Goal: Task Accomplishment & Management: Complete application form

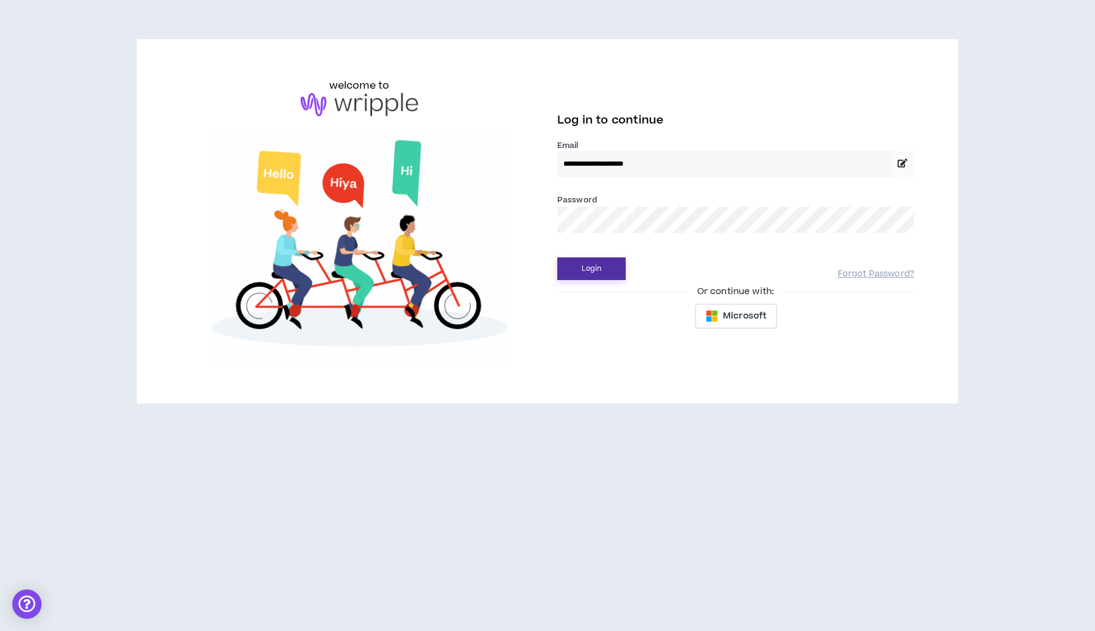
click at [588, 266] on button "Login" at bounding box center [591, 268] width 68 height 23
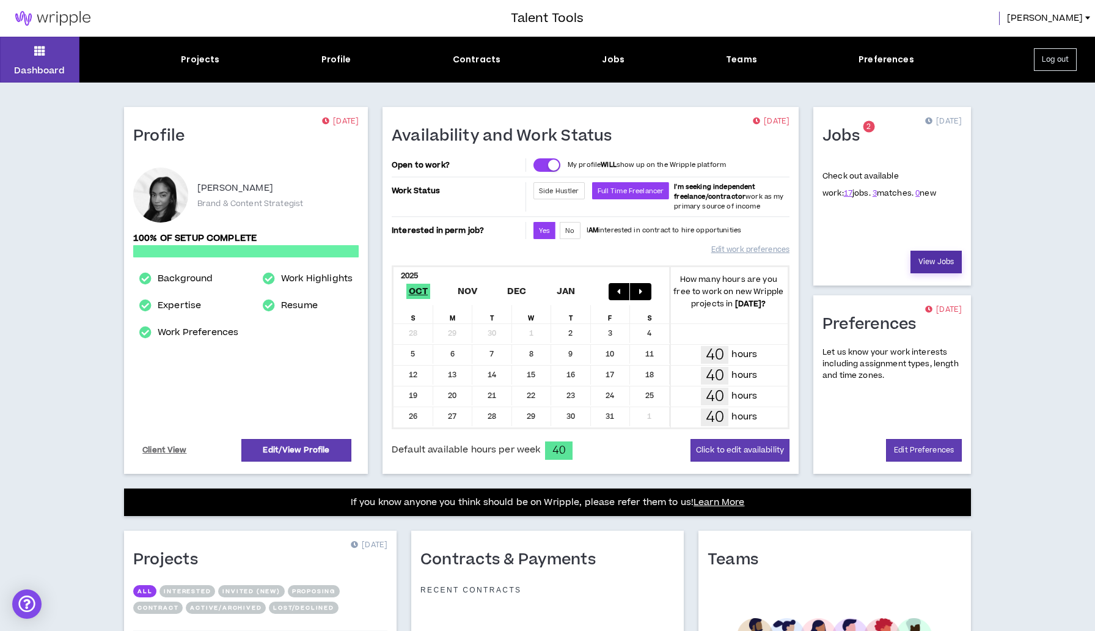
click at [931, 263] on link "View Jobs" at bounding box center [935, 262] width 51 height 23
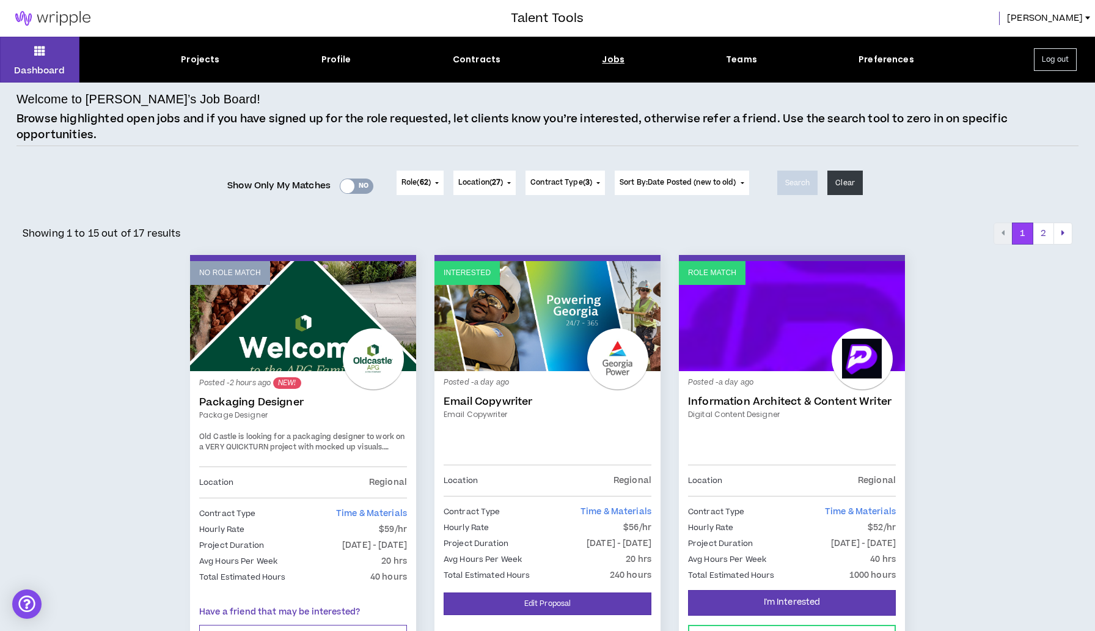
click at [354, 186] on div "Yes No" at bounding box center [357, 185] width 34 height 15
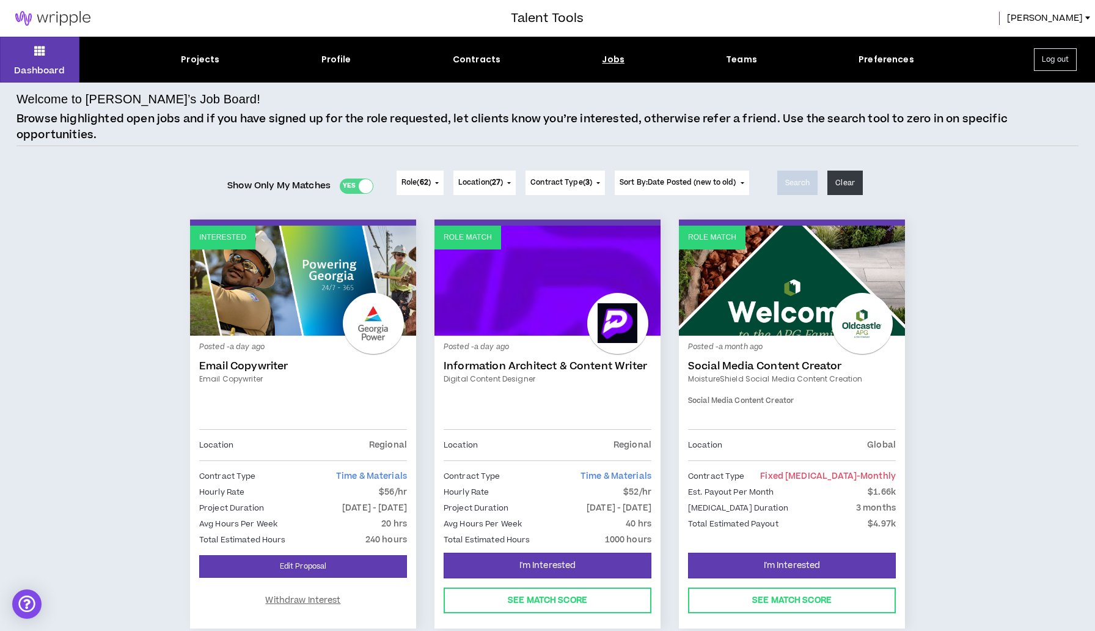
scroll to position [61, 0]
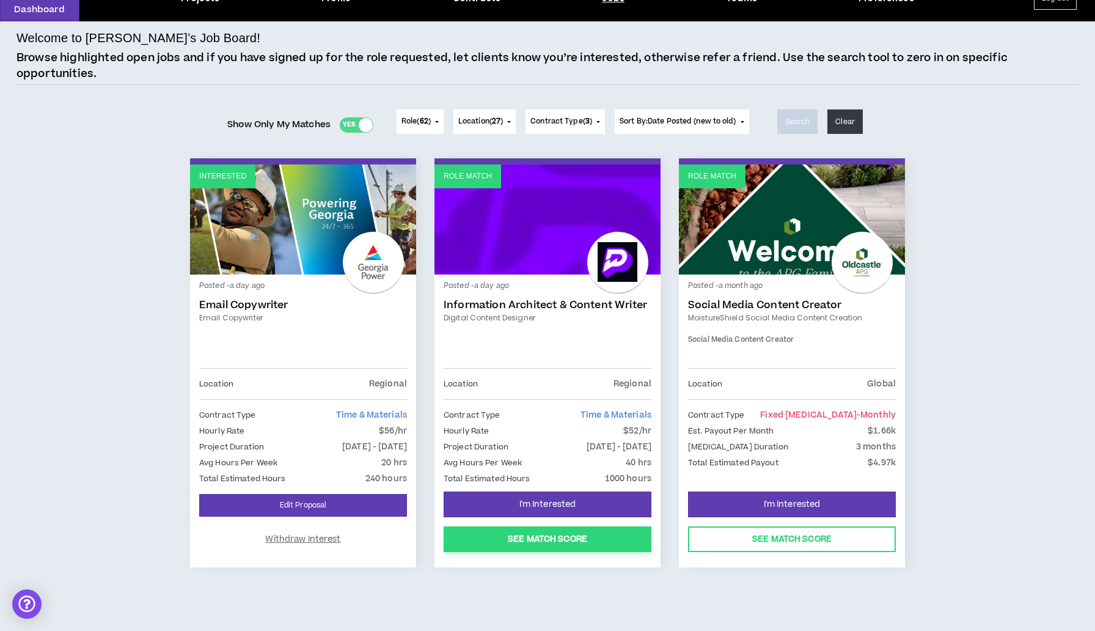
click at [572, 539] on button "See Match Score" at bounding box center [548, 539] width 208 height 26
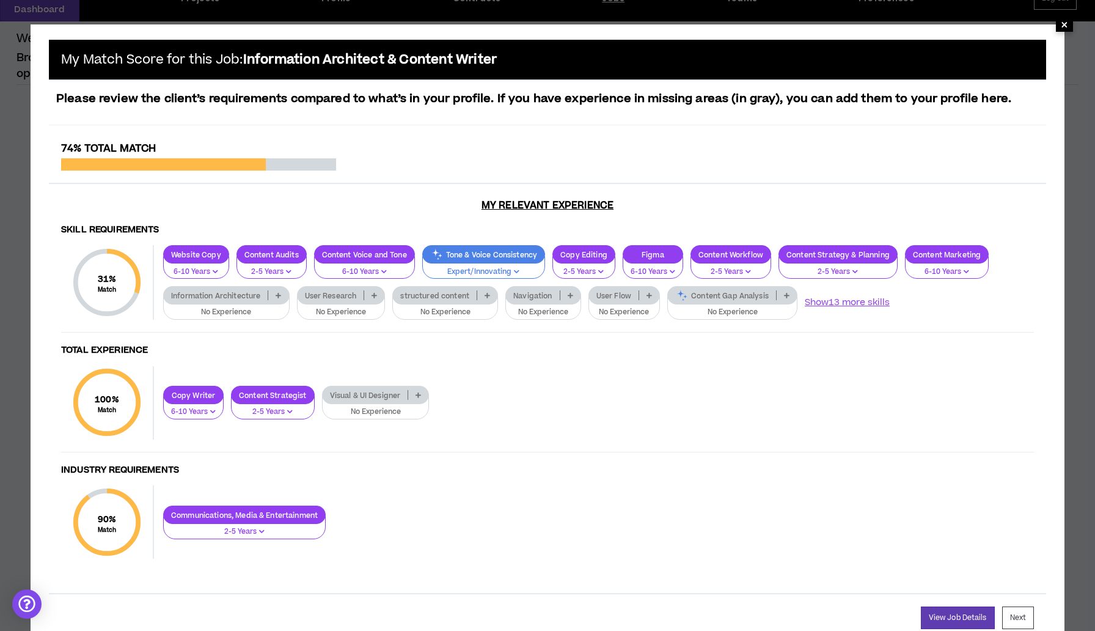
click at [1070, 25] on span "×" at bounding box center [1064, 24] width 17 height 15
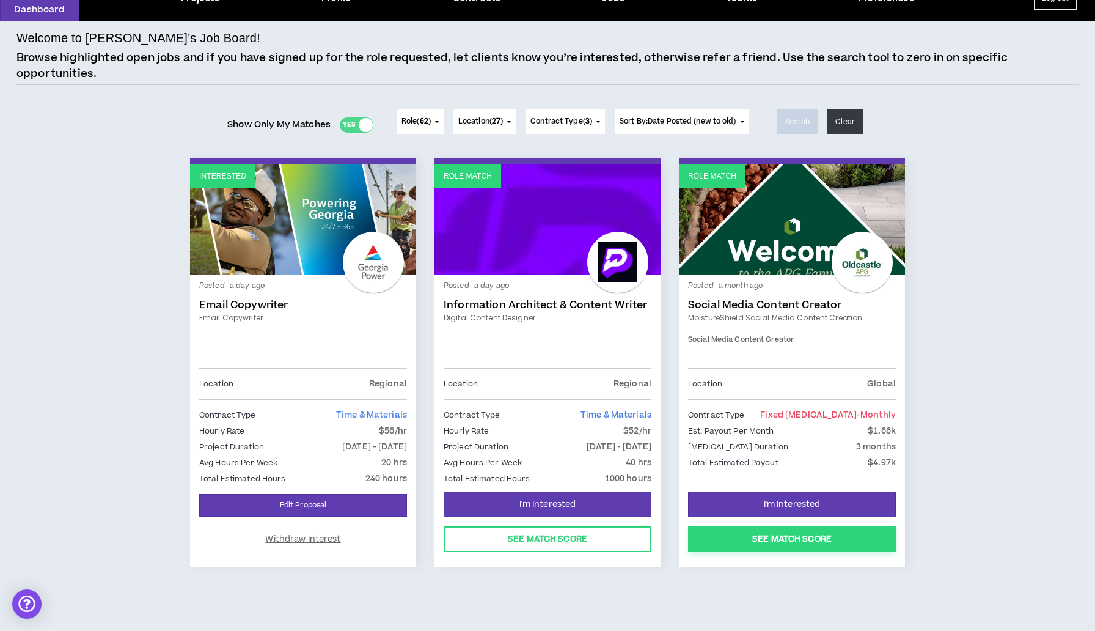
click at [737, 543] on button "See Match Score" at bounding box center [792, 539] width 208 height 26
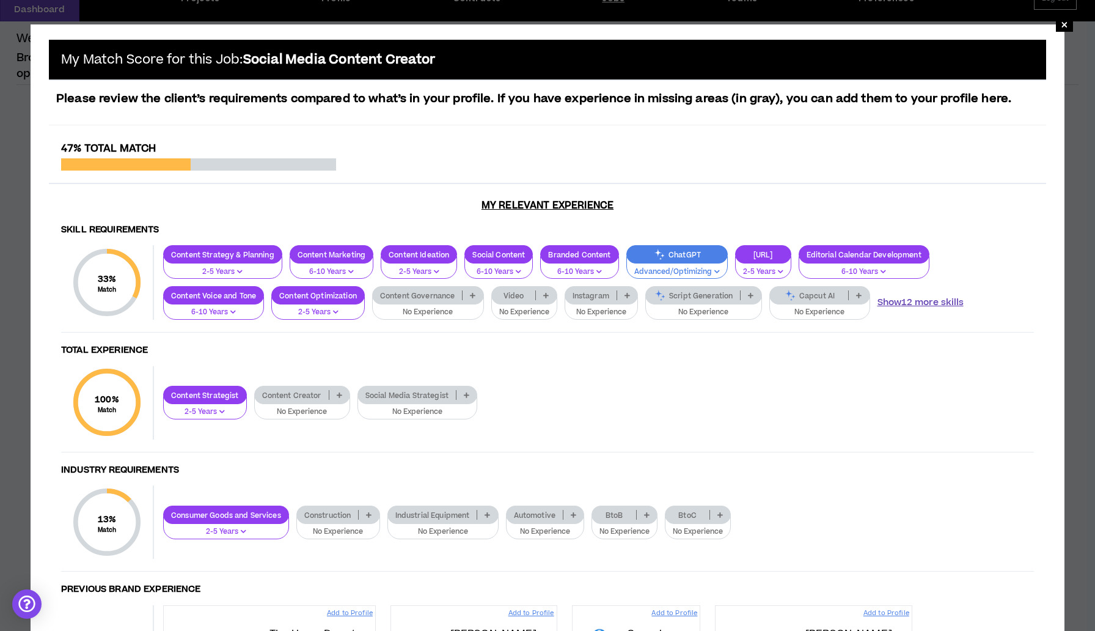
click at [921, 302] on button "Show 12 more skills" at bounding box center [920, 302] width 86 height 13
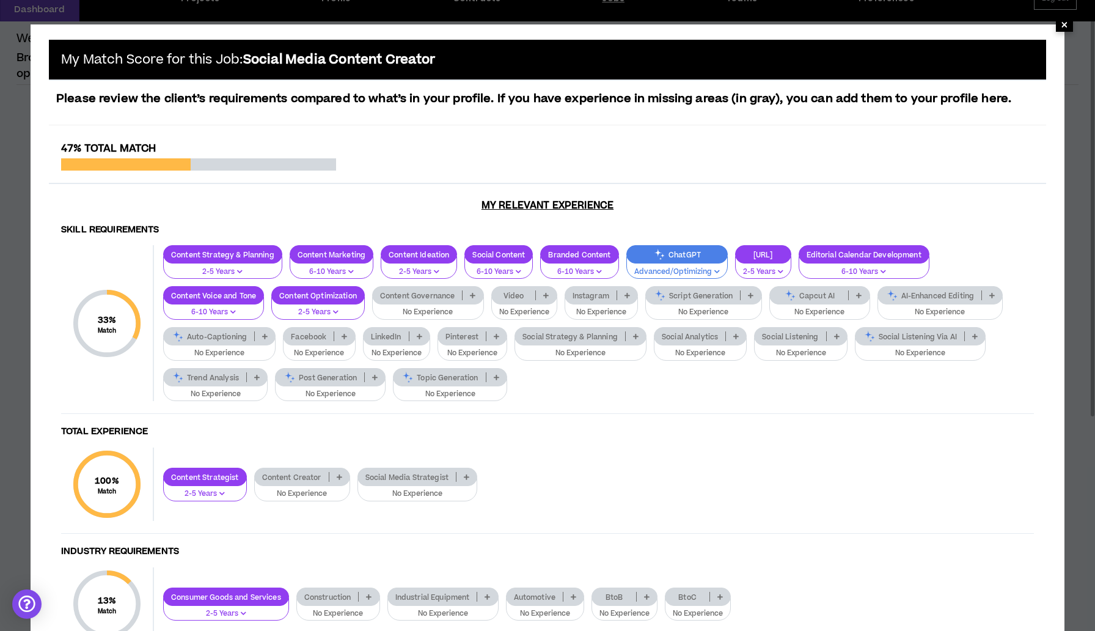
click at [1063, 28] on span "×" at bounding box center [1064, 24] width 7 height 15
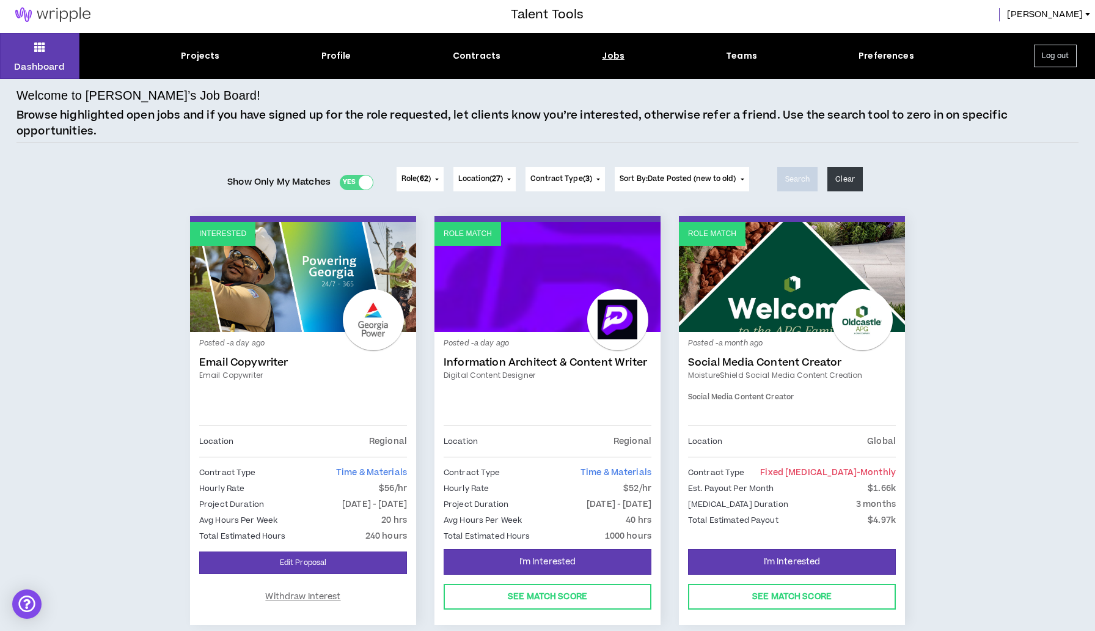
scroll to position [0, 0]
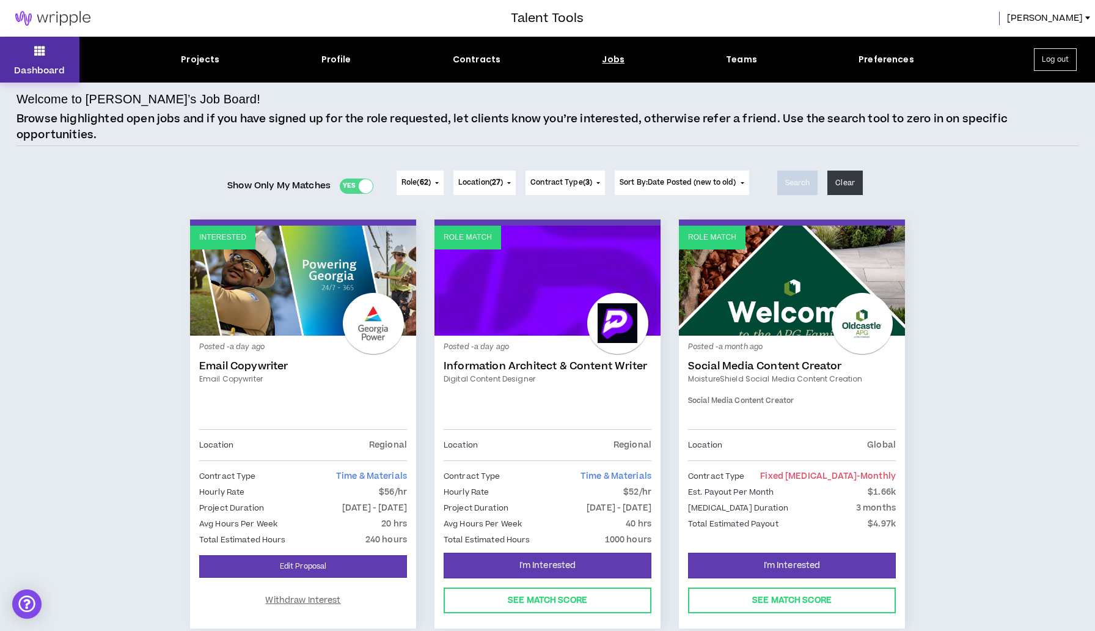
click at [56, 51] on button "Dashboard" at bounding box center [39, 60] width 79 height 46
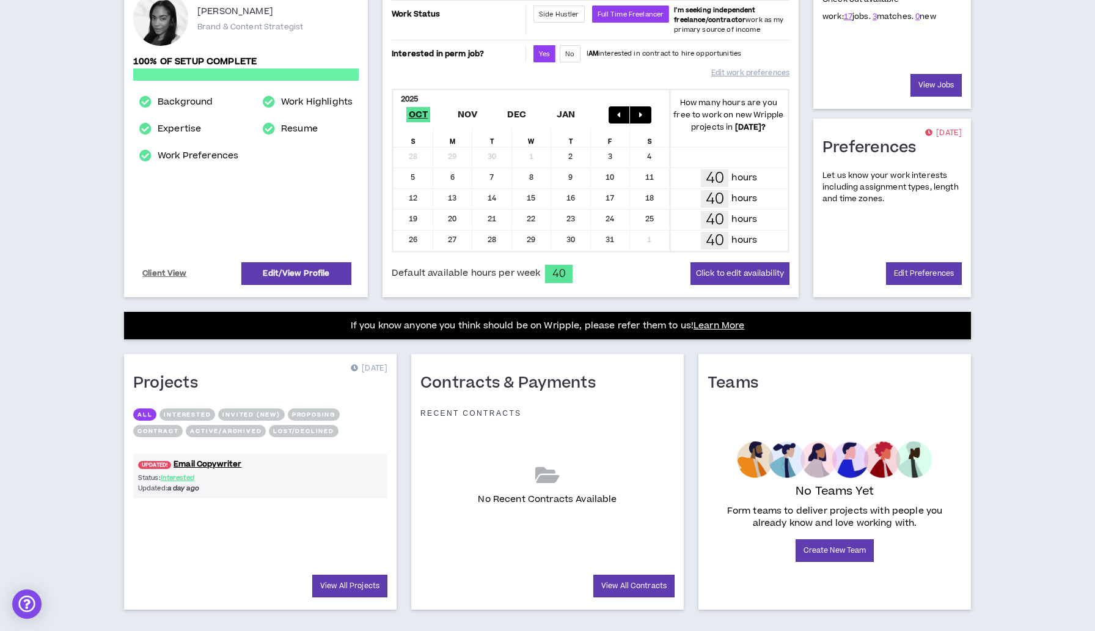
scroll to position [194, 0]
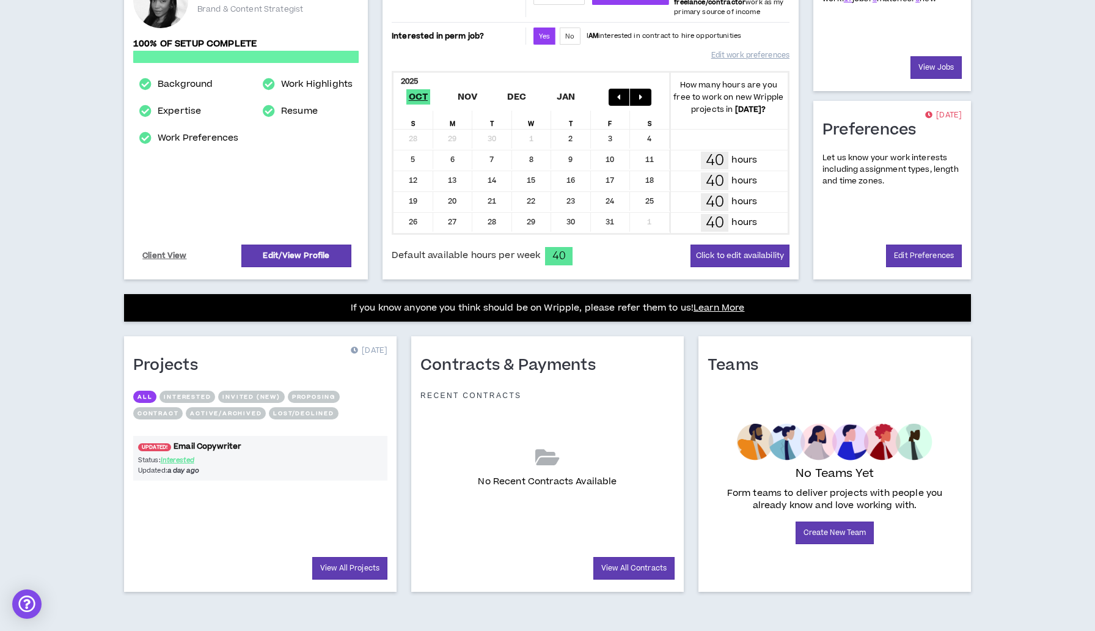
click at [171, 446] on link "UPDATED! Email Copywriter" at bounding box center [260, 447] width 254 height 12
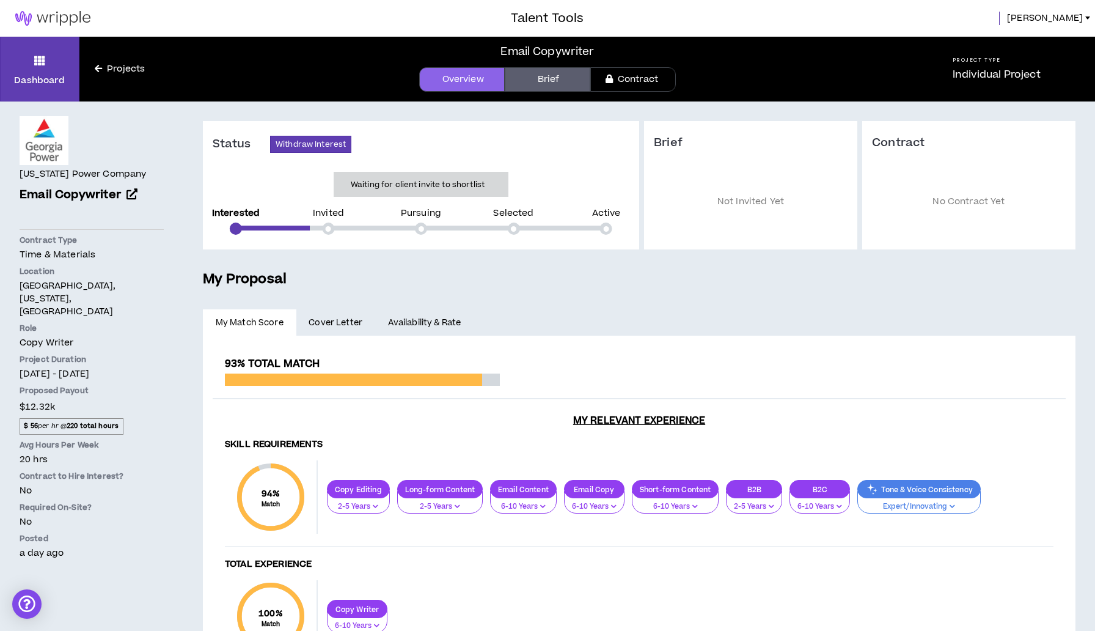
click at [531, 81] on link "Brief" at bounding box center [548, 79] width 86 height 24
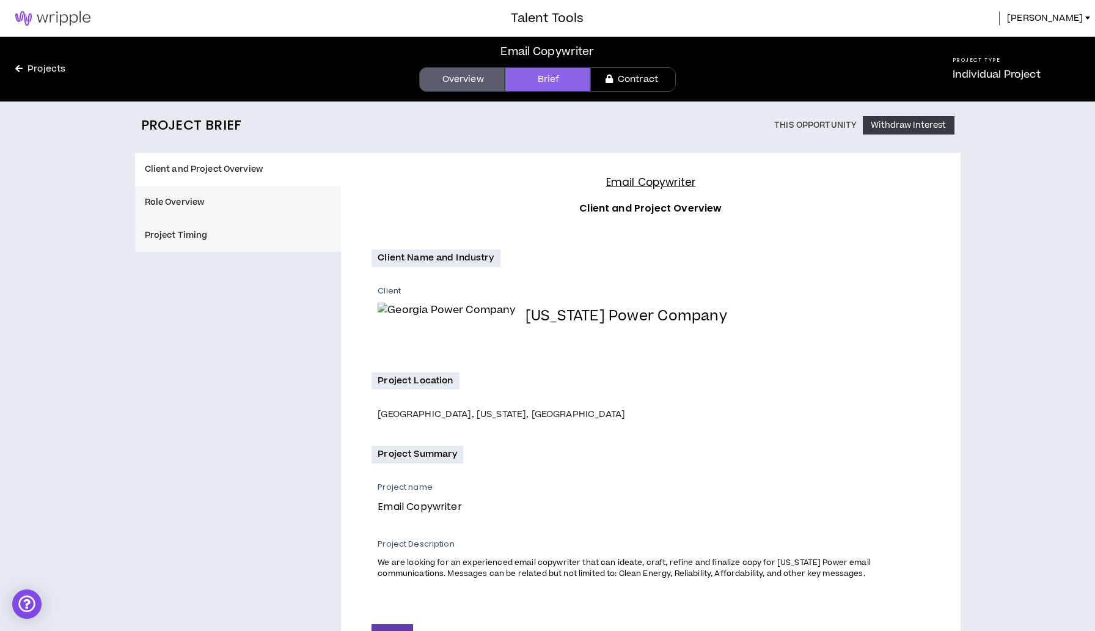
click at [615, 78] on link "Contract" at bounding box center [633, 79] width 86 height 24
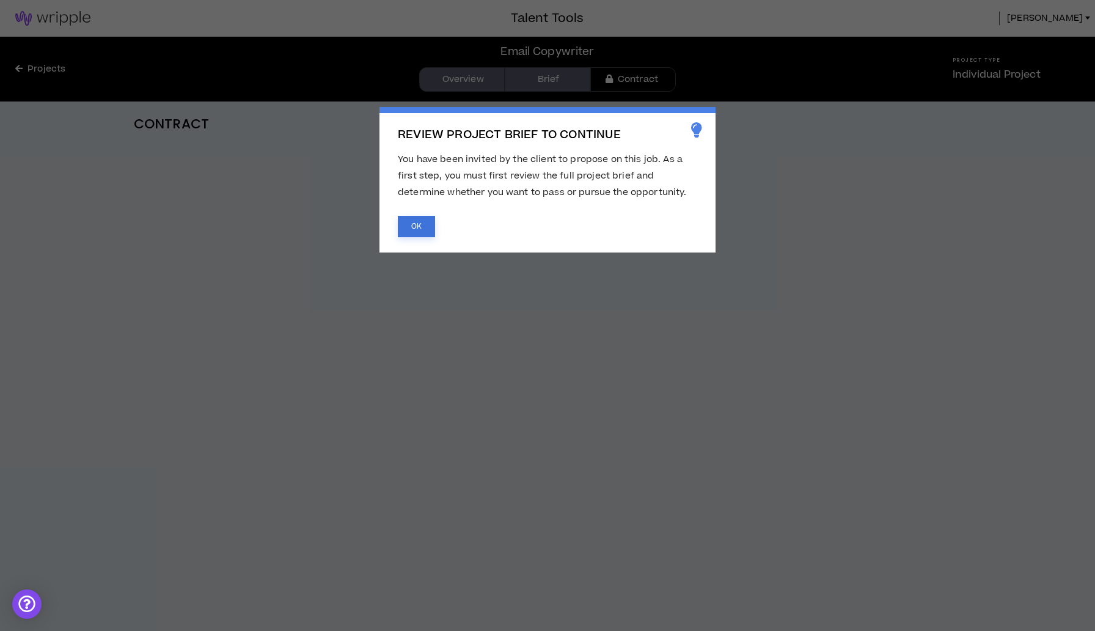
click at [419, 230] on button "OK" at bounding box center [416, 226] width 37 height 21
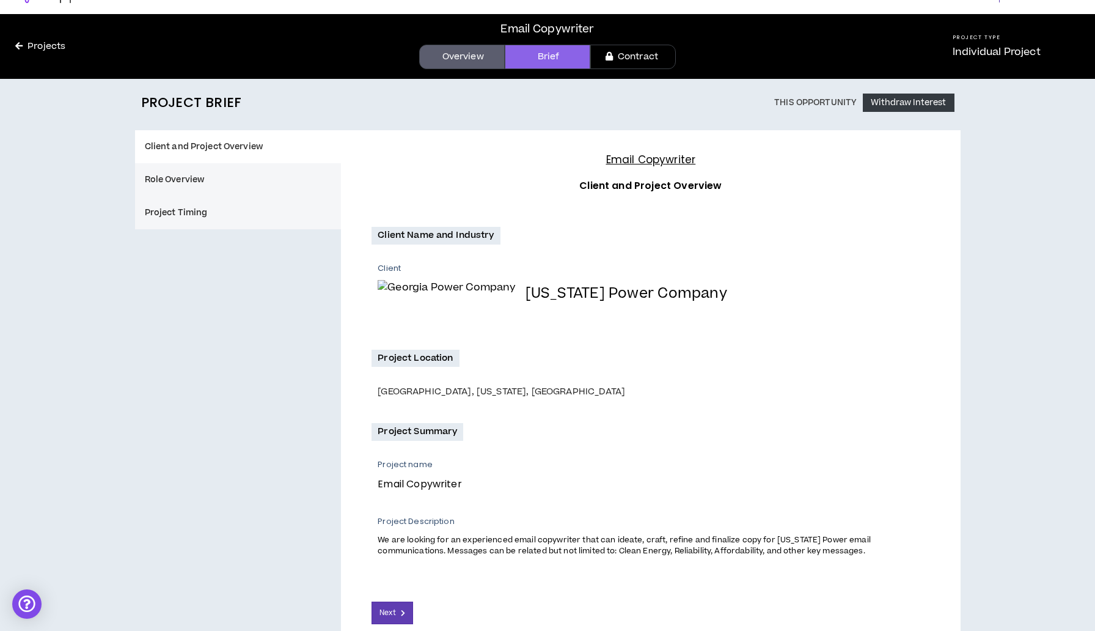
scroll to position [89, 0]
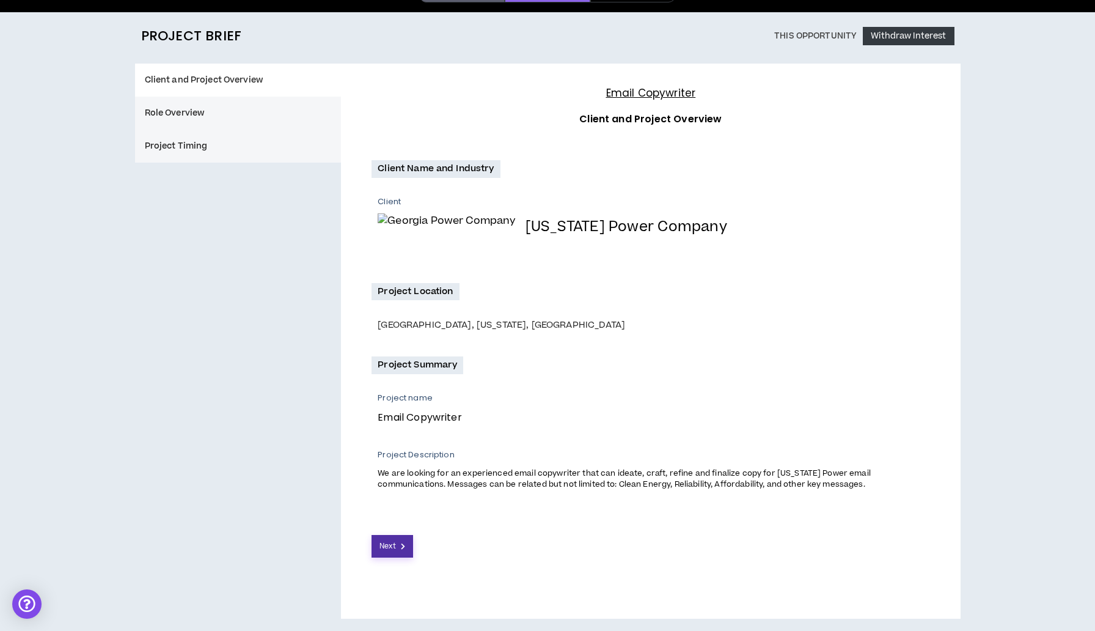
click at [389, 546] on span "Next" at bounding box center [387, 546] width 16 height 12
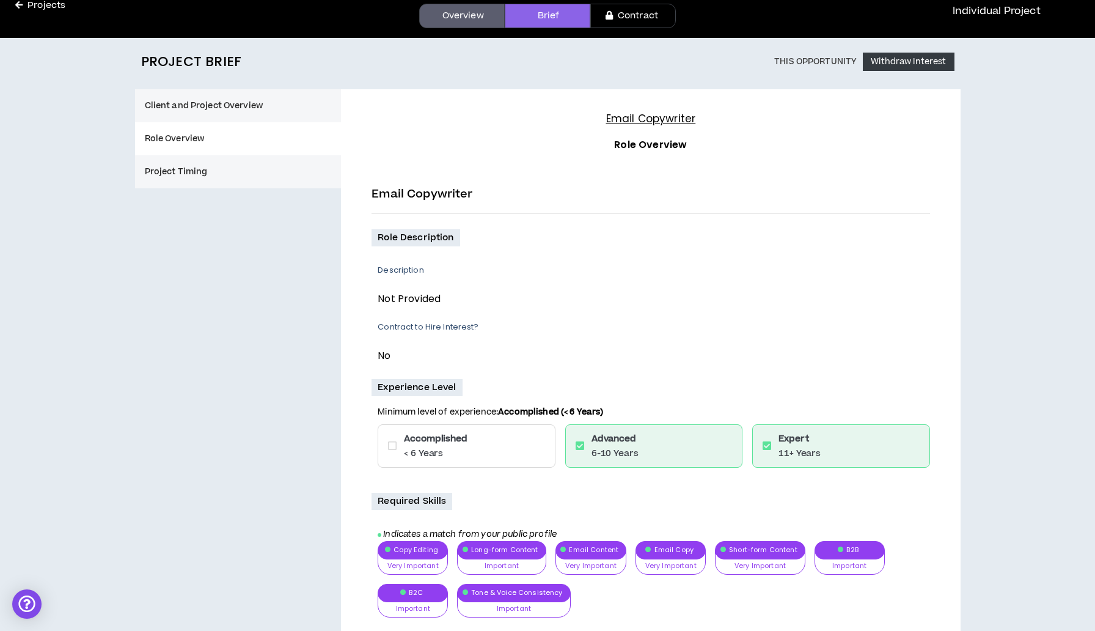
scroll to position [291, 0]
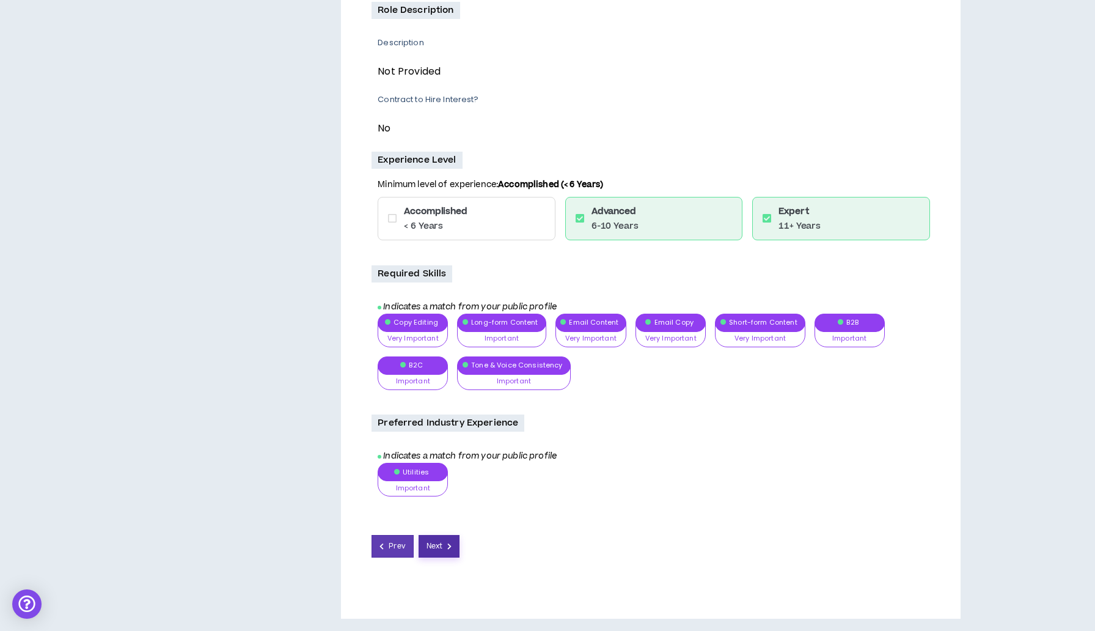
click at [433, 546] on span "Next" at bounding box center [434, 546] width 16 height 12
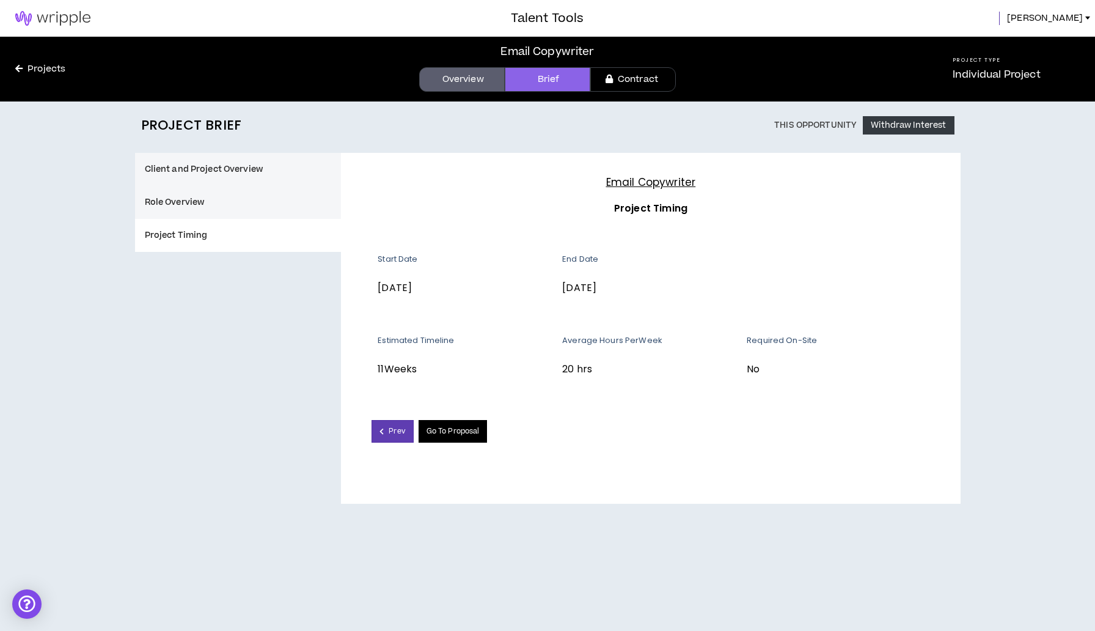
click at [461, 430] on link "Go To Proposal" at bounding box center [453, 431] width 69 height 23
